Goal: Communication & Community: Answer question/provide support

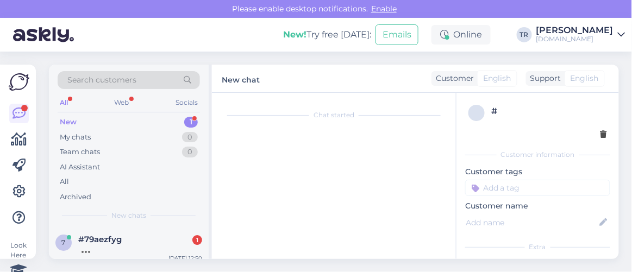
scroll to position [43, 0]
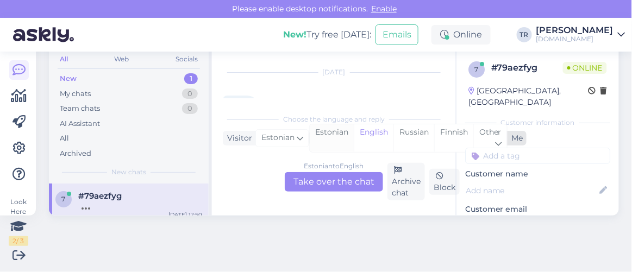
click at [336, 133] on div "Estonian" at bounding box center [332, 138] width 44 height 28
click at [340, 174] on div "Estonian to Estonian Take over the chat" at bounding box center [334, 182] width 98 height 20
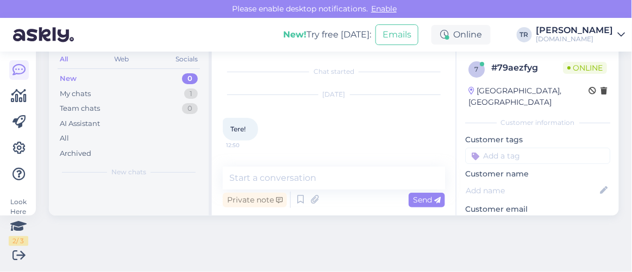
scroll to position [43, 0]
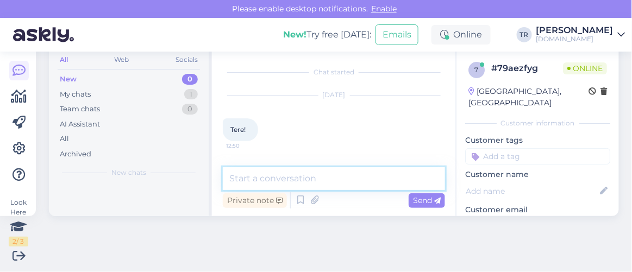
click at [331, 173] on textarea at bounding box center [334, 178] width 222 height 23
type textarea "Tere"
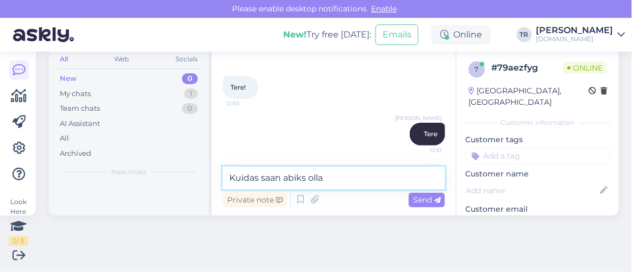
type textarea "Kuidas saan abiks olla?"
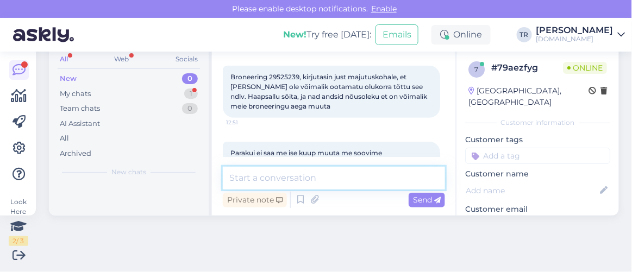
scroll to position [221, 0]
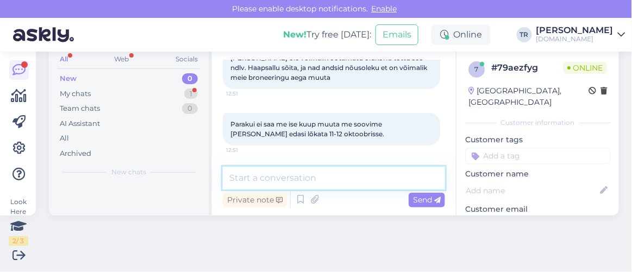
click at [371, 181] on textarea at bounding box center [334, 178] width 222 height 23
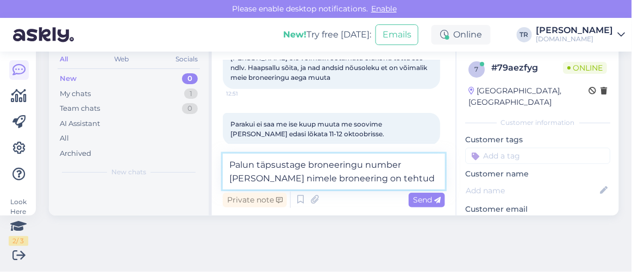
type textarea "Palun täpsustage broneeringu number ja kelle nimele broneering on tehtud?"
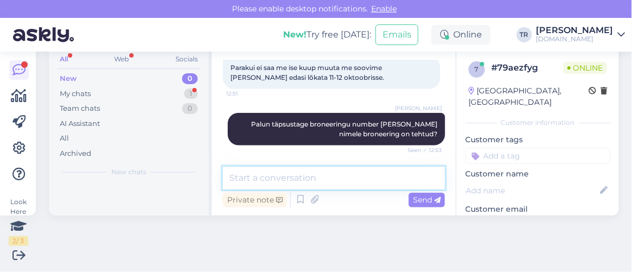
scroll to position [324, 0]
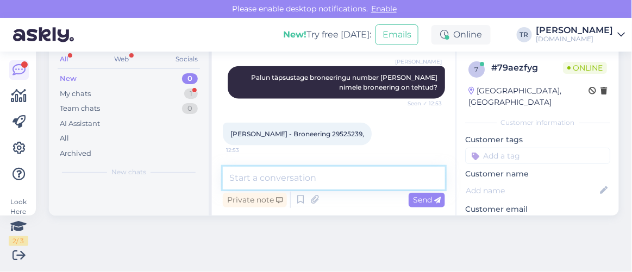
click at [309, 175] on textarea at bounding box center [334, 178] width 222 height 23
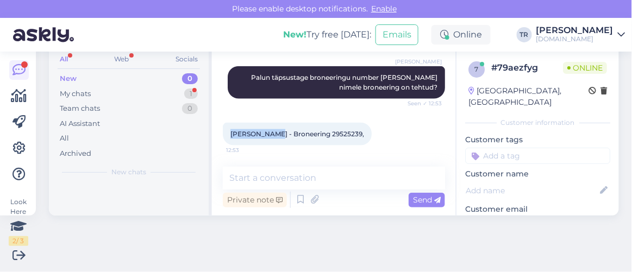
drag, startPoint x: 266, startPoint y: 135, endPoint x: 228, endPoint y: 134, distance: 38.0
click at [228, 134] on div "Heili Parras - Broneering 29525239, 12:53" at bounding box center [297, 134] width 149 height 23
copy span "Heili Parras"
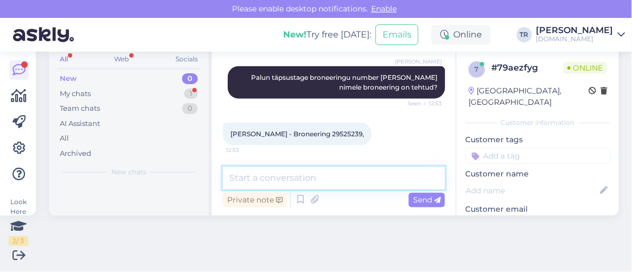
click at [349, 181] on textarea at bounding box center [334, 178] width 222 height 23
type textarea "Kuhu hotelli broneering on tehtud?"
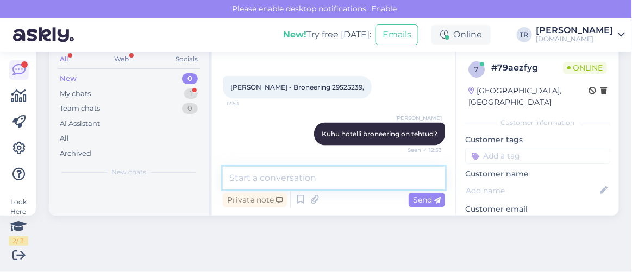
scroll to position [465, 0]
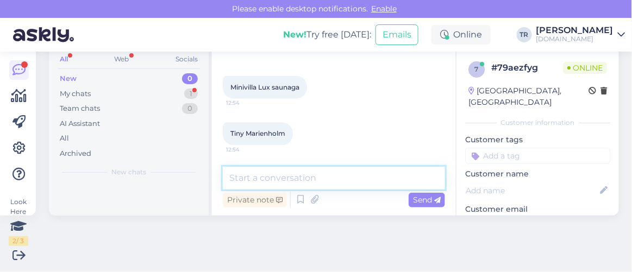
click at [311, 183] on textarea at bounding box center [334, 178] width 222 height 23
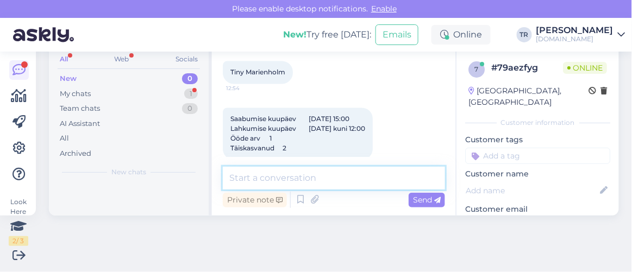
scroll to position [541, 0]
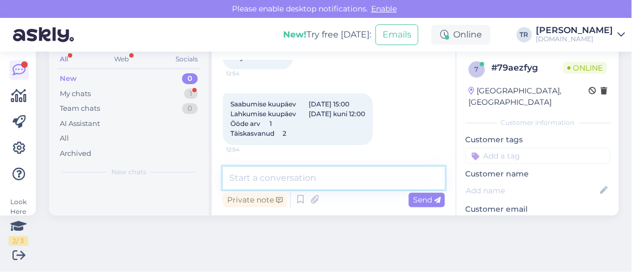
click at [303, 174] on textarea at bounding box center [334, 178] width 222 height 23
type textarea "Üks hetk palun"
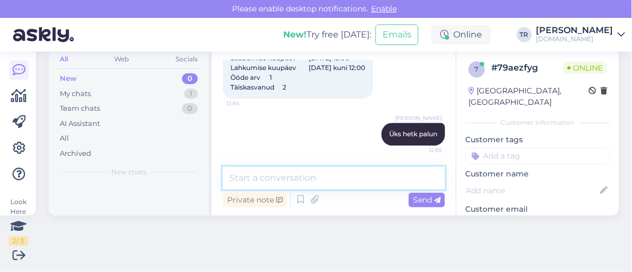
click at [347, 175] on textarea at bounding box center [334, 178] width 222 height 23
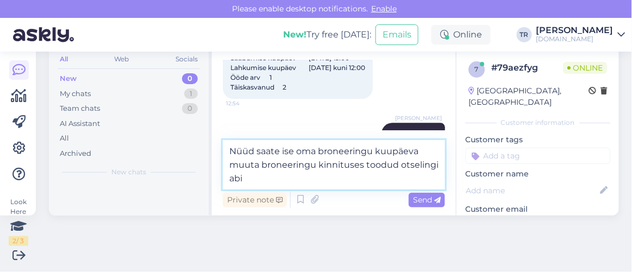
type textarea "Nüüd saate ise oma broneeringu kuupäeva muuta broneeringu kinnituses toodud ots…"
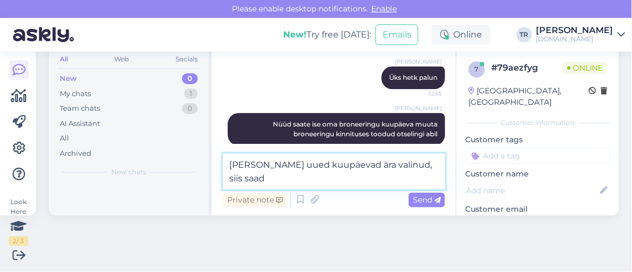
scroll to position [657, 0]
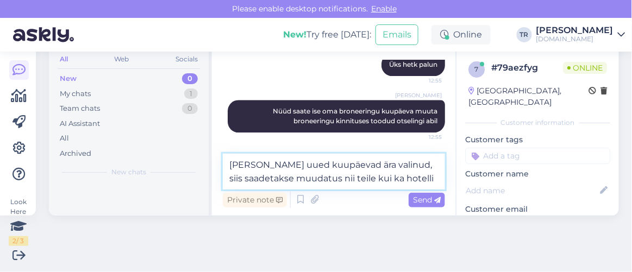
type textarea "Kui olete uued kuupäevad ära valinud, siis saadetakse muudatus nii teile kui ka…"
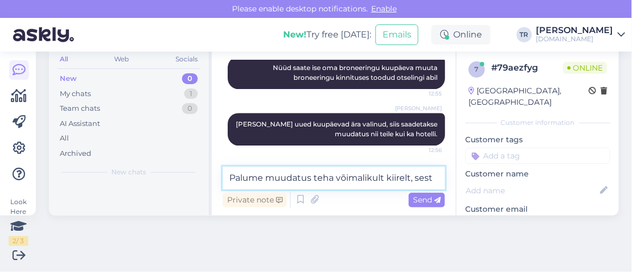
scroll to position [713, 0]
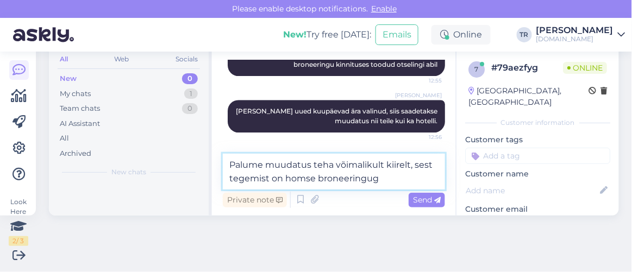
type textarea "Palume muudatus teha võimalikult kiirelt, sest tegemist on homse broneeringuga"
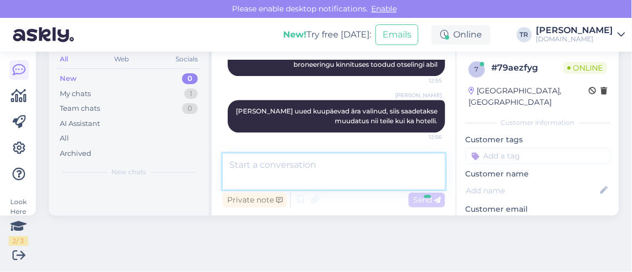
scroll to position [757, 0]
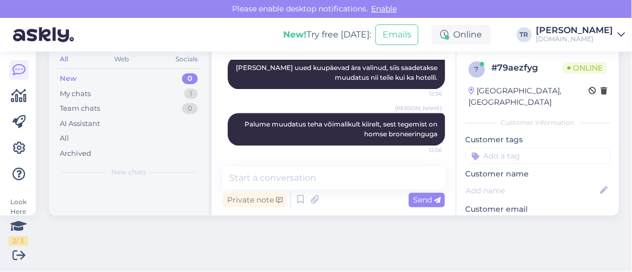
click at [382, 256] on div "Look Here 2 / 3 Get more Your checklist to get more value from Askly. Close Con…" at bounding box center [316, 162] width 632 height 221
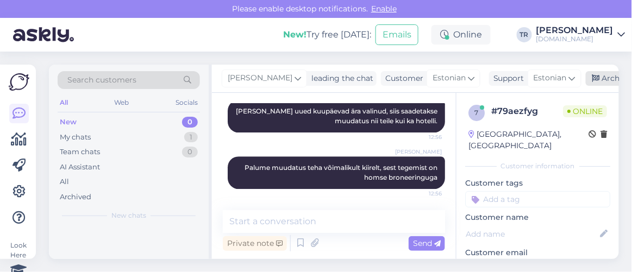
click at [594, 76] on icon at bounding box center [596, 79] width 8 height 8
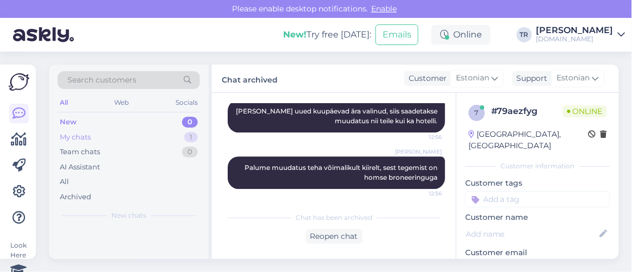
click at [120, 136] on div "My chats 1" at bounding box center [129, 137] width 142 height 15
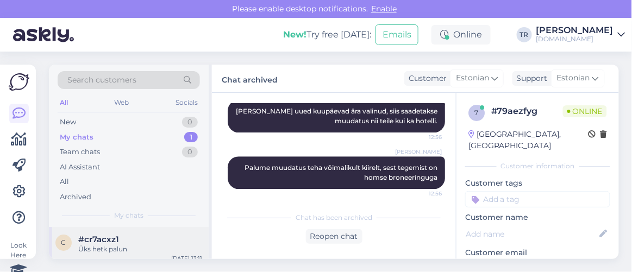
click at [134, 249] on div "Üks hetk palun" at bounding box center [140, 249] width 124 height 10
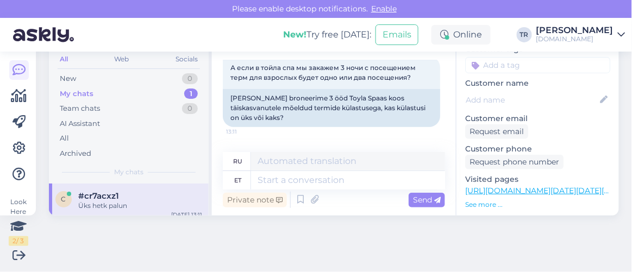
scroll to position [92, 0]
click at [552, 184] on link "https://hookusbookus.com/et/hotellid-spaad/toila-spa-hotell/suvehitt;dateArriva…" at bounding box center [574, 189] width 219 height 10
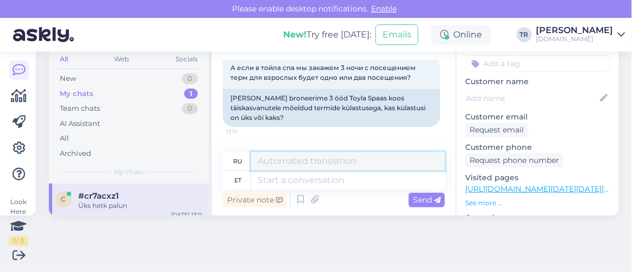
click at [339, 168] on textarea at bounding box center [348, 161] width 194 height 18
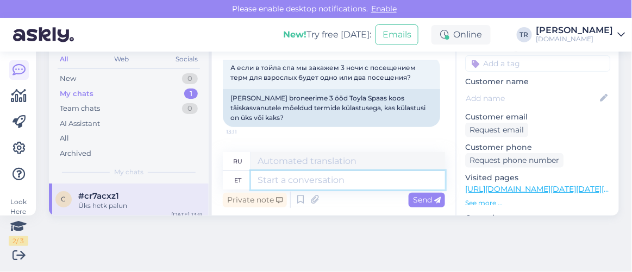
click at [296, 178] on textarea at bounding box center [348, 180] width 194 height 18
type textarea "Pakett"
type textarea "Упаковка"
paste textarea "Toila SPA Hotell"
type textarea "Pakett "Toila SPA Hotell"
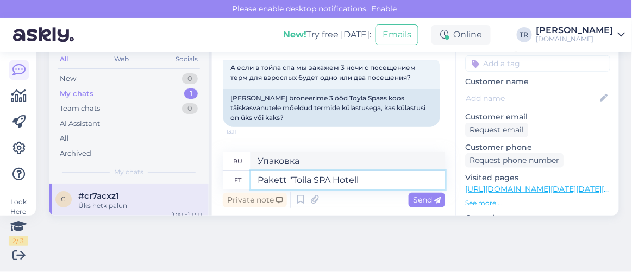
type textarea "Пакет «Toila SPA Hotel»"
type textarea "Pakett"
type textarea "Пакет "Тойла""
type textarea "P"
type textarea "Пакет «Тойла СПА»"
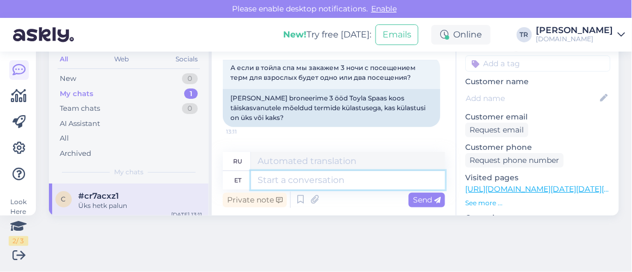
paste textarea "Toila SPA Hotell"
type textarea "Toila SPA Hotelli"
type textarea "Отель Toila SPA"
type textarea "Toila SPA Hotelli pakett ""
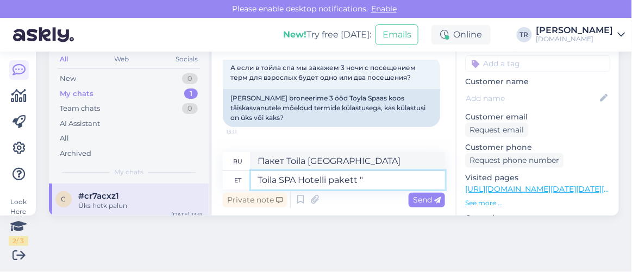
type textarea "Пакет «Отель Toila SPA»"
paste textarea "Toila SPA Hotell"
type textarea "Toila SPA Hotelli pakett "Toila SP"
type textarea "Пакет отеля Тойла СПА «Тойла СПА»"
type textarea "Toila SPA Hotelli pakett "Toila"
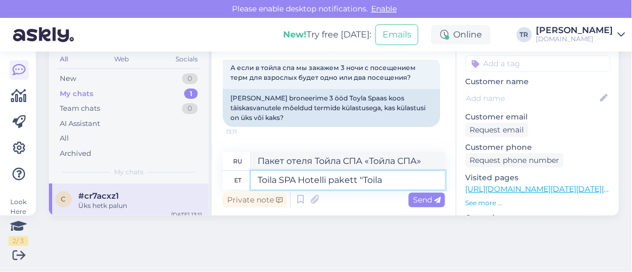
type textarea "Пакет Тойла СПА-отеля «Тойла»"
type textarea "Toila SPA Hotelli pakett "Suvehitt""
type textarea "Пакет СПА-отеля Тойла «Летний хит»"
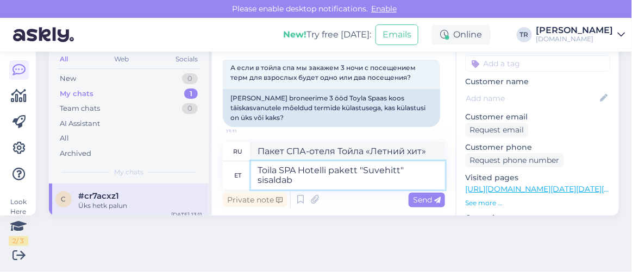
type textarea "Toila SPA Hotelli pakett "Suvehitt" sisaldab"
type textarea "Пакет «Летний хит» отеля Toila SPA Hotel включает в себя:"
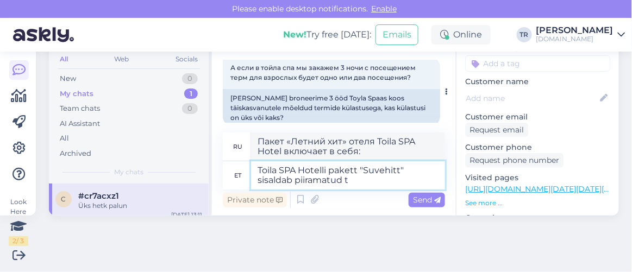
type textarea "Toila SPA Hotelli pakett "Suvehitt" sisaldab piiramatud te"
type textarea "Пакет «Летний хит» от СПА-отеля Toila включает безлимитный"
type textarea "Toila SPA Hotelli pakett "Suvehitt" sisaldab piiramatud termide k"
type textarea "Пакет «Летний хит» от отеля Toila SPA Hotel включает неограниченное посещение т…"
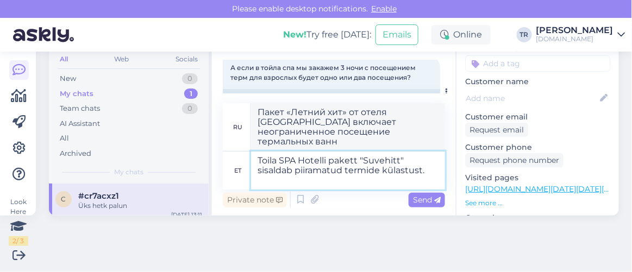
type textarea "Toila SPA Hotelli pakett "Suvehitt" sisaldab piiramatud termide külastust. K"
type textarea "Пакет «Летний хит» отеля Toila SPA Hotel включает неограниченное посещение терм…"
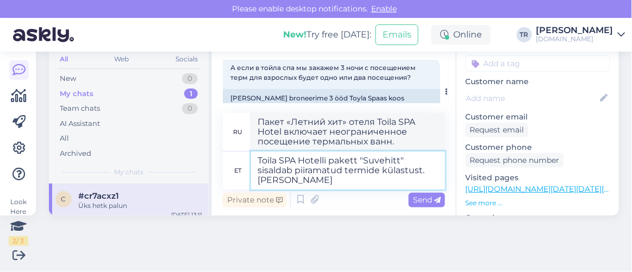
type textarea "Toila SPA Hotelli pakett "Suvehitt" sisaldab piiramatud termide külastust. Kui"
type textarea "Пакет «Летний хит» в СПА-отеле «Тойла» включает неограниченное посещение термал…"
type textarea "Toila SPA Hotelli pakett "Suvehitt" sisaldab piiramatud termide külastust. Kui …"
type textarea "Пакет «Летний хит» в отеле Toila SPA Hotel включает неограниченное посещение те…"
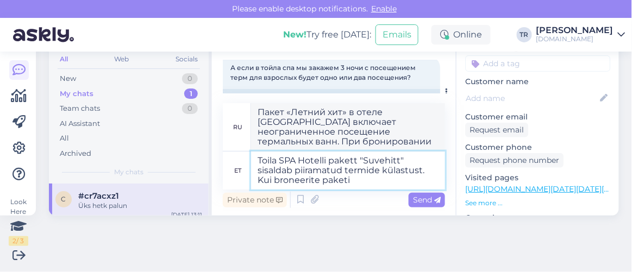
type textarea "Toila SPA Hotelli pakett "Suvehitt" sisaldab piiramatud termide külastust. Kui …"
type textarea "Пакет «Летний хит» в спа-отеле Toila SPA Hotel включает неограниченное посещени…"
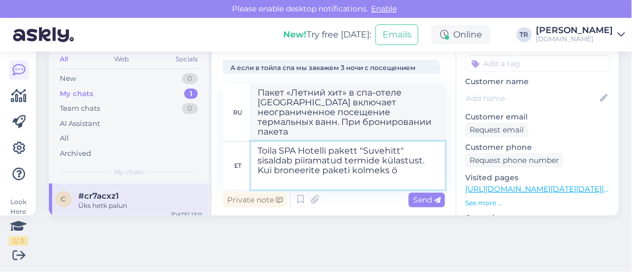
type textarea "Toila SPA Hotelli pakett "Suvehitt" sisaldab piiramatud termide külastust. Kui …"
type textarea "Пакет «Летний хит» в спа-отеле Toila SPA Hotel включает неограниченное посещени…"
type textarea "Toila SPA Hotelli pakett "Suvehitt" sisaldab piiramatud termide külastust. Kui …"
type textarea "Пакет «Летний хит» в отеле Toila SPA Hotel включает неограниченное посещение те…"
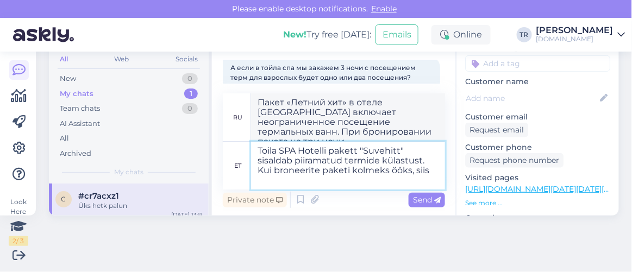
type textarea "Toila SPA Hotelli pakett "Suvehitt" sisaldab piiramatud termide külastust. Kui …"
type textarea "Пакет «Летний хит» в отеле Toila SPA Hotel включает неограниченное посещение те…"
type textarea "Toila SPA Hotelli pakett "Suvehitt" sisaldab piiramatud termide külastust. Kui …"
type textarea "Пакет «Летний хит» в спа-отеле Toila включает неограниченное посещение термальн…"
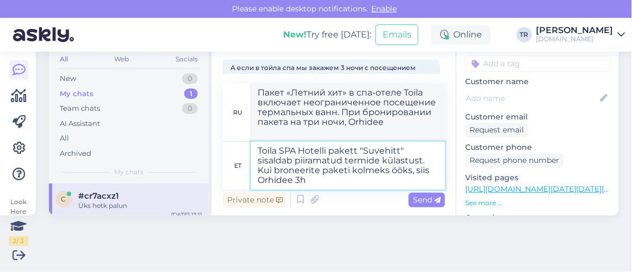
type textarea "Toila SPA Hotelli pakett "Suvehitt" sisaldab piiramatud termide külastust. Kui …"
type textarea "Пакет «Летний хит» в отеле Toila SPA Hotel включает неограниченное посещение те…"
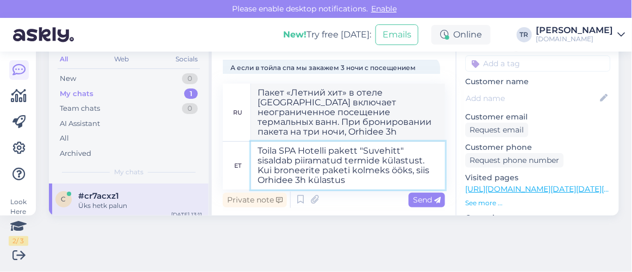
type textarea "Toila SPA Hotelli pakett "Suvehitt" sisaldab piiramatud termide külastust. Kui …"
type textarea "Пакет «Летний хит» в отеле Toila SPA Hotel включает неограниченное посещение те…"
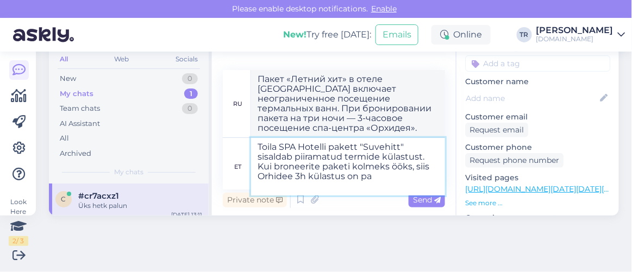
type textarea "Toila SPA Hotelli pakett "Suvehitt" sisaldab piiramatud termide külastust. Kui …"
type textarea "Пакет «Летний хит» в спа-отеле Toila включает неограниченное посещение термальн…"
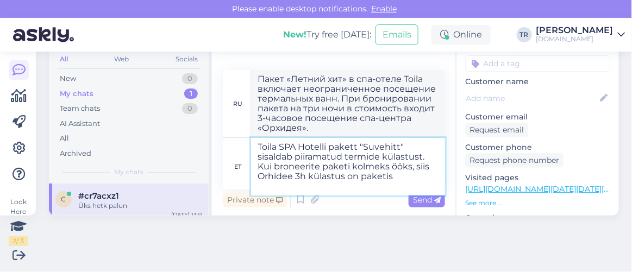
type textarea "Toila SPA Hotelli pakett "Suvehitt" sisaldab piiramatud termide külastust. Kui …"
type textarea "Пакет «Летний хит» в спа-отеле Toila включает неограниченное посещение термальн…"
type textarea "Toila SPA Hotelli pakett "Suvehitt" sisaldab piiramatud termide külastust. Kui …"
type textarea "Пакет «Летний хит» в отеле Toila SPA Hotel включает неограниченное посещение те…"
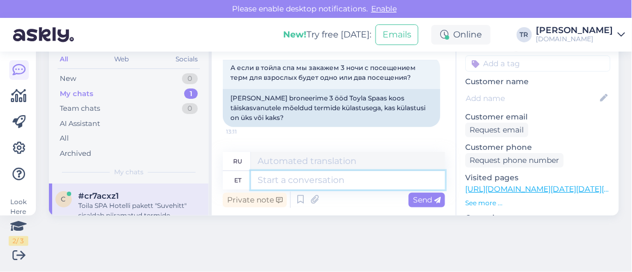
scroll to position [237, 0]
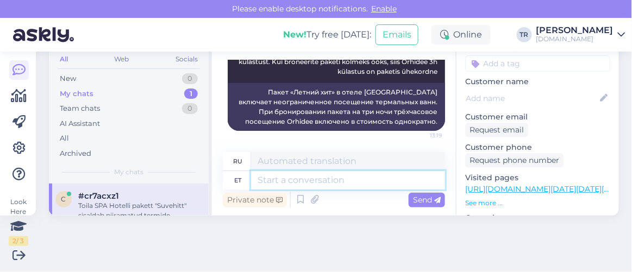
paste textarea "Seda, kas konkreetne teenus on ühekordne või sisaldub kõikide broneeritud ööde …"
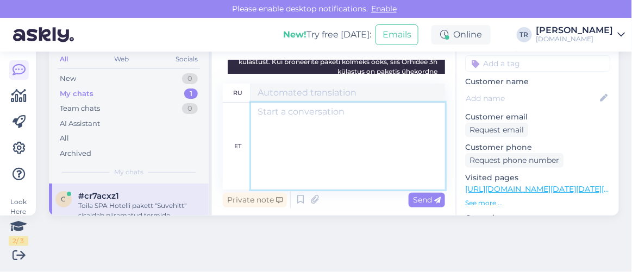
type textarea "Seda, kas konkreetne teenus on ühekordne või sisaldub kõikide broneeritud ööde …"
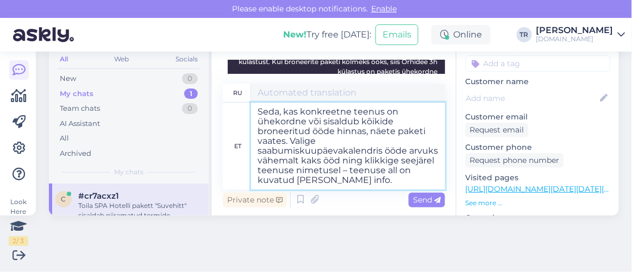
scroll to position [276, 0]
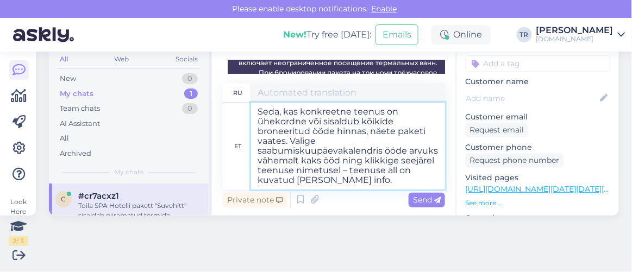
type textarea "Вы можете узнать, является ли конкретная услуга разовой или включена в стоимост…"
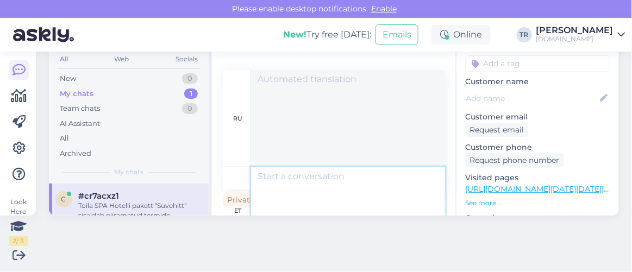
scroll to position [41, 0]
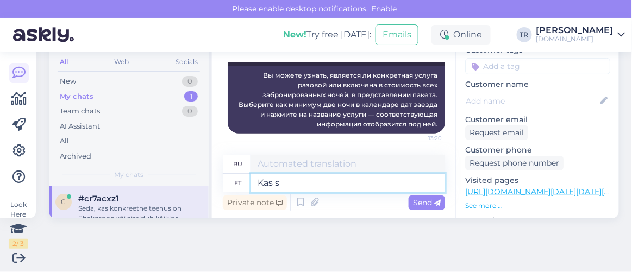
type textarea "Kas sa"
type textarea "Является"
type textarea "Kas saan ve"
type textarea "Могу ли я"
type textarea "Kas saan veel ab"
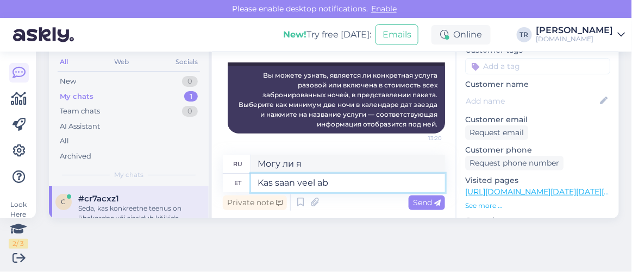
type textarea "Можно мне еще?"
type textarea "Kas saan veel abiks o"
type textarea "Могу ли я еще помочь?"
type textarea "Kas saan veel abiks olla?"
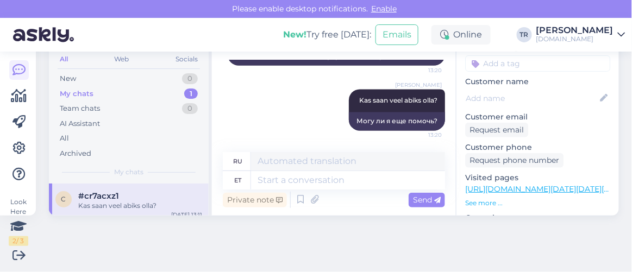
click at [613, 71] on div "Search customers All Web Socials New 0 My chats 1 Team chats 0 AI Assistant All…" at bounding box center [336, 118] width 589 height 221
click at [612, 70] on div "Search customers All Web Socials New 0 My chats 1 Team chats 0 AI Assistant All…" at bounding box center [336, 118] width 589 height 221
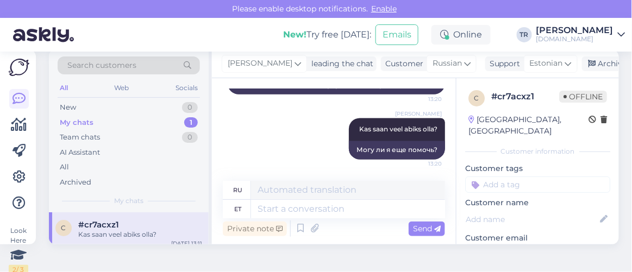
scroll to position [0, 0]
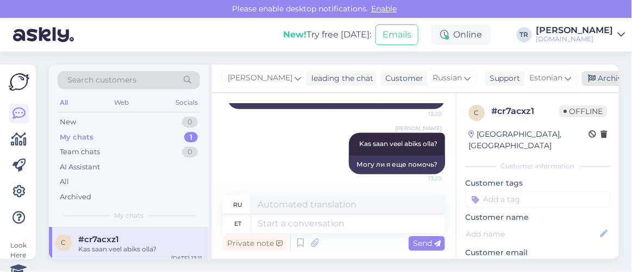
click at [601, 79] on div "Archive chat" at bounding box center [616, 78] width 68 height 15
